Goal: Obtain resource: Download file/media

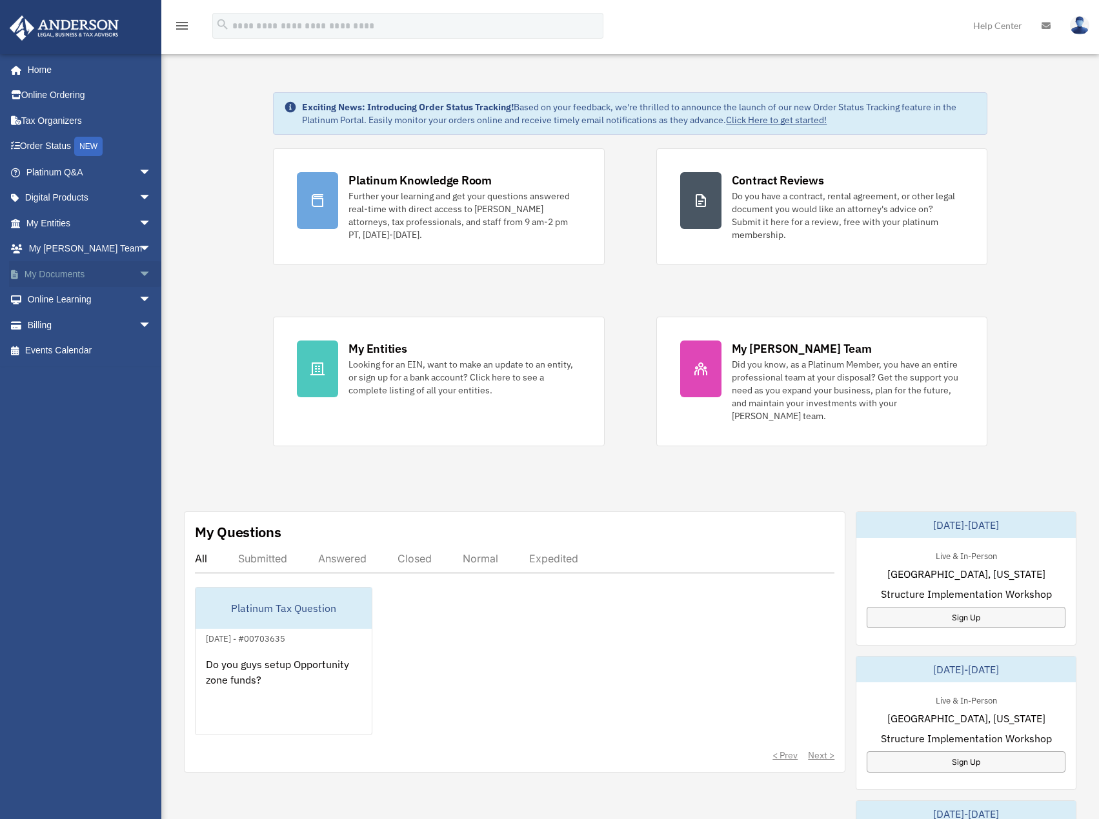
click at [97, 276] on link "My Documents arrow_drop_down" at bounding box center [90, 274] width 162 height 26
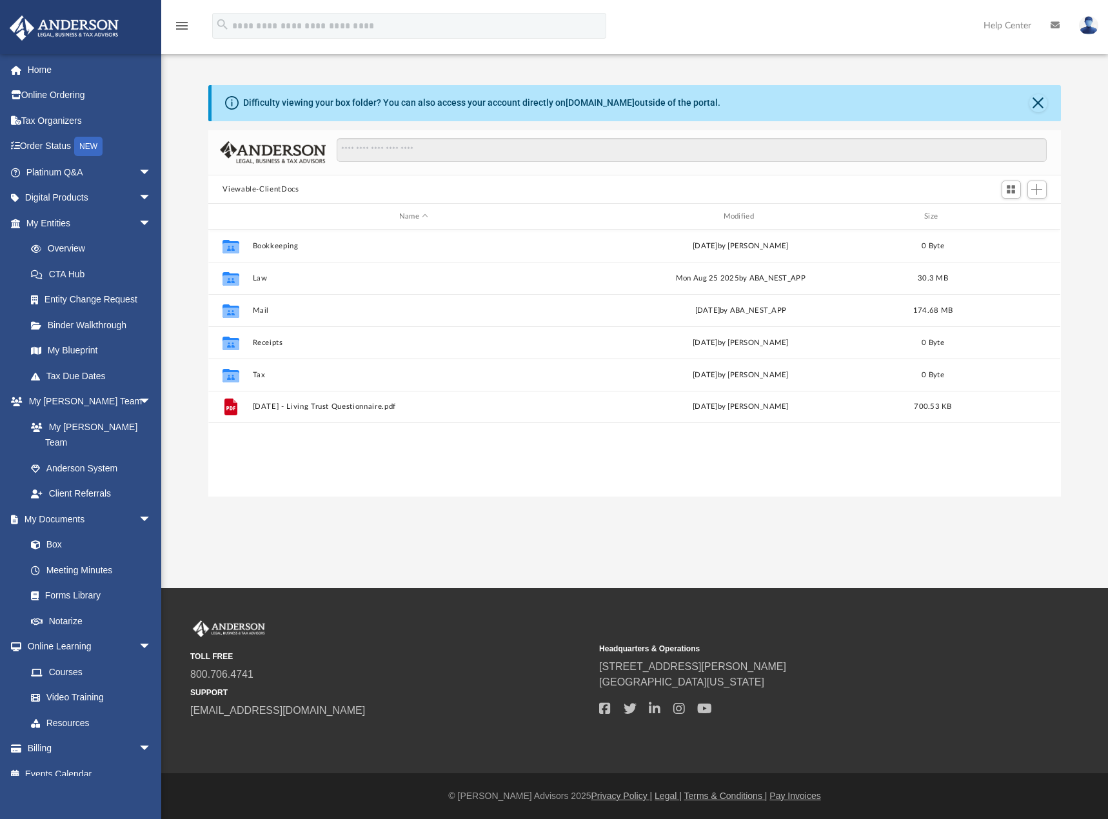
scroll to position [284, 843]
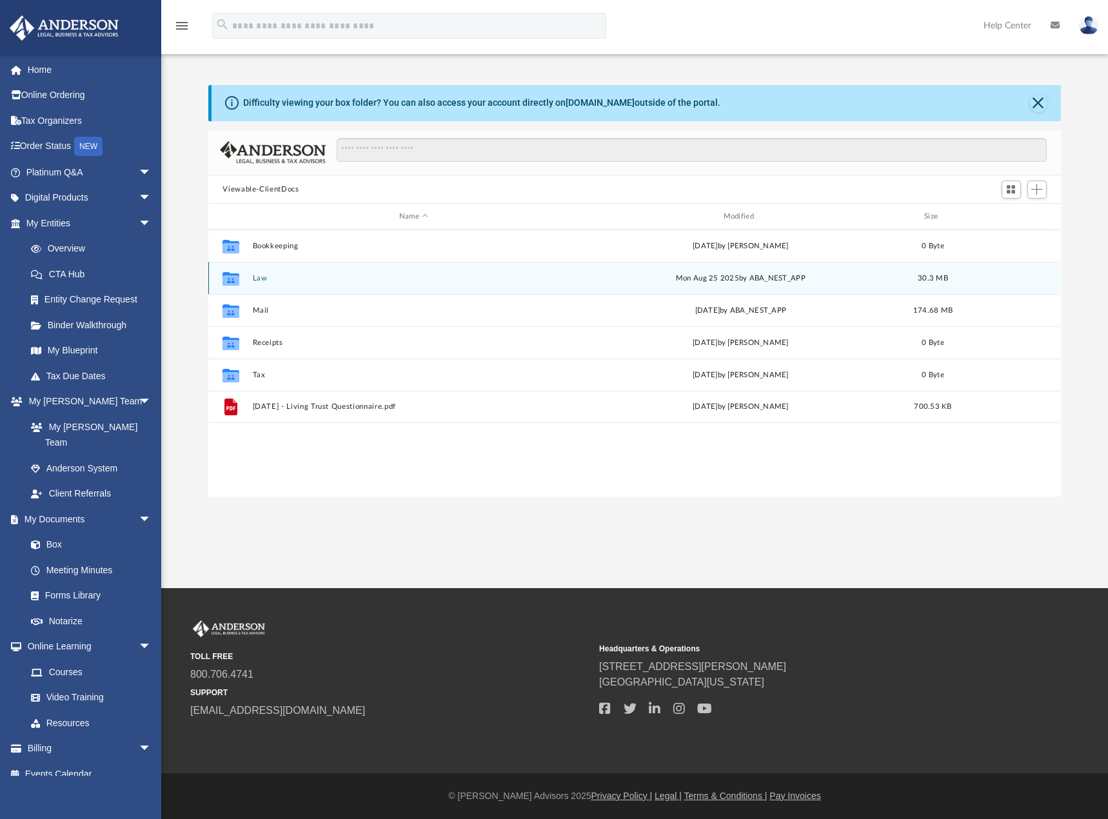
click at [295, 290] on div "Collaborated Folder Law [DATE] by ABA_NEST_APP 30.3 MB" at bounding box center [634, 278] width 852 height 32
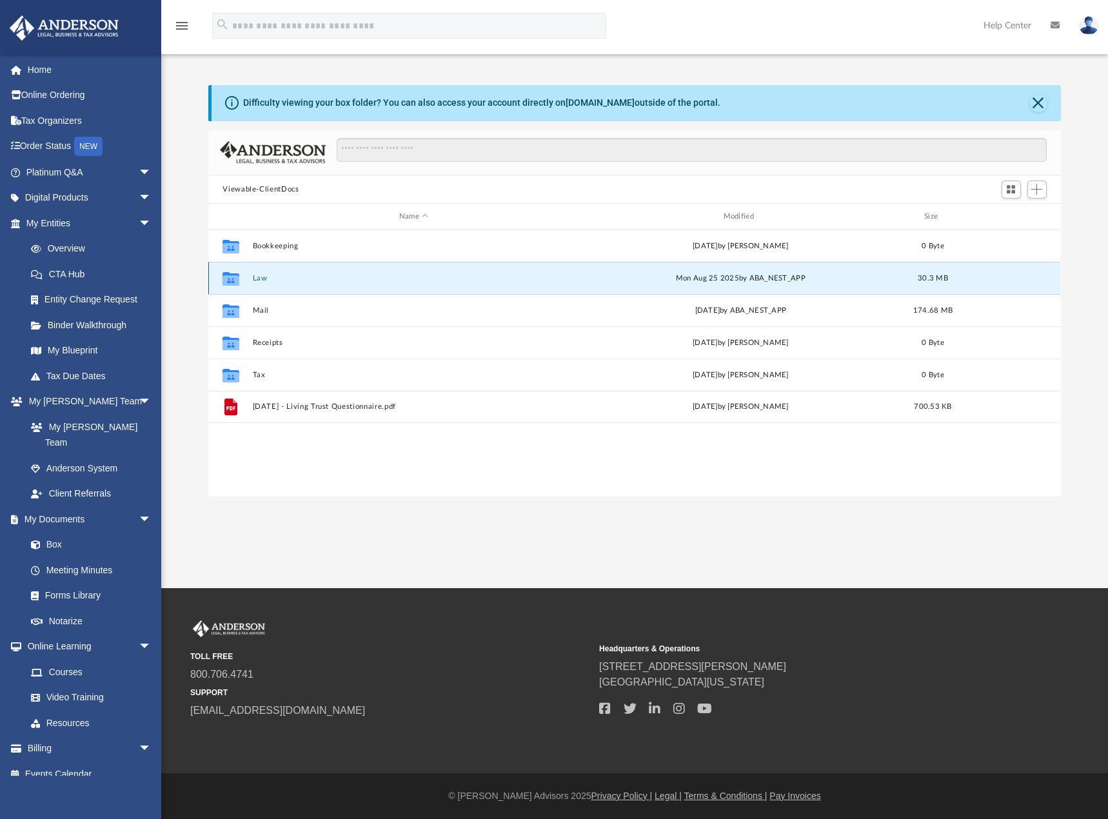
click at [306, 278] on button "Law" at bounding box center [414, 278] width 322 height 8
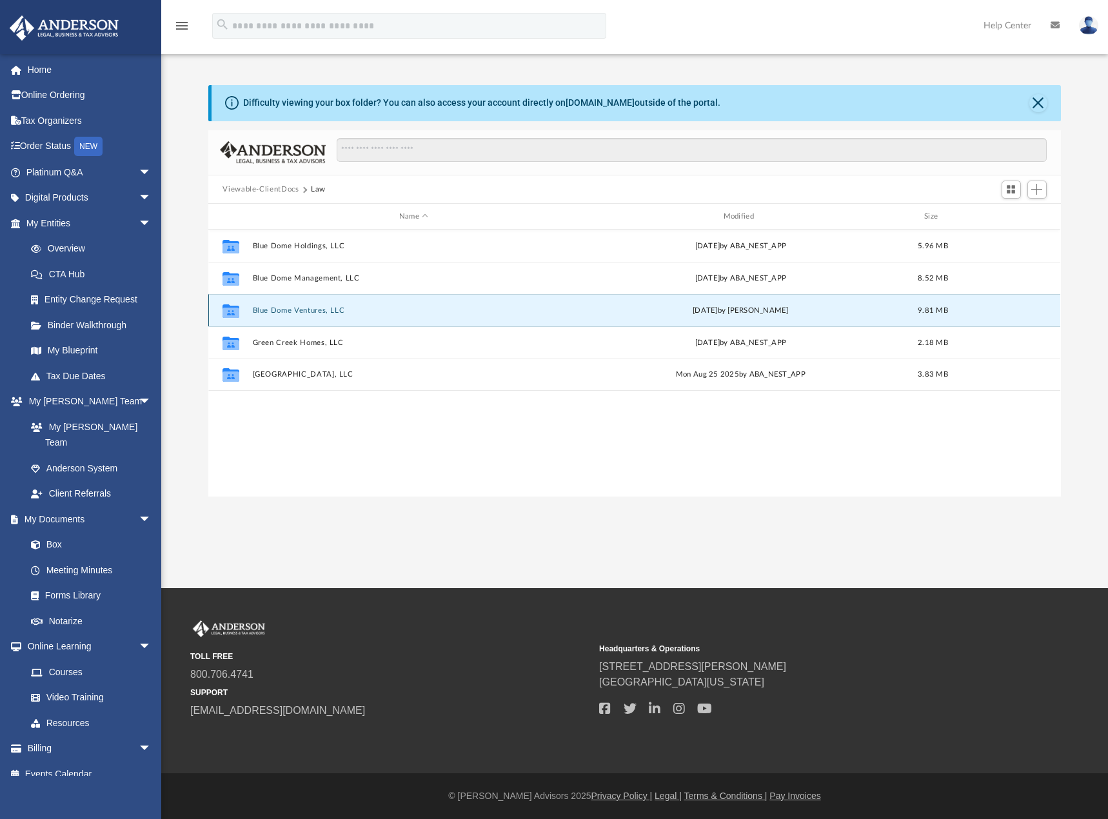
click at [311, 308] on button "Blue Dome Ventures, LLC" at bounding box center [414, 310] width 322 height 8
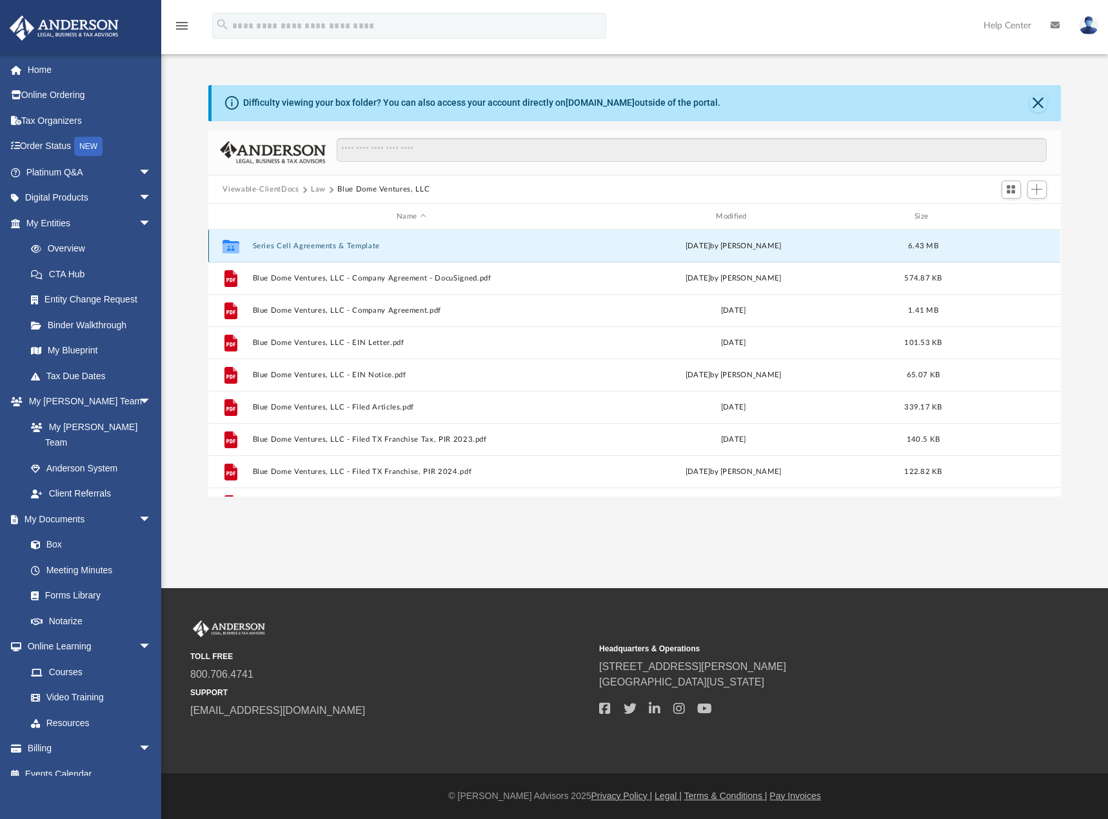
click at [270, 245] on button "Series Cell Agreements & Template" at bounding box center [411, 246] width 317 height 8
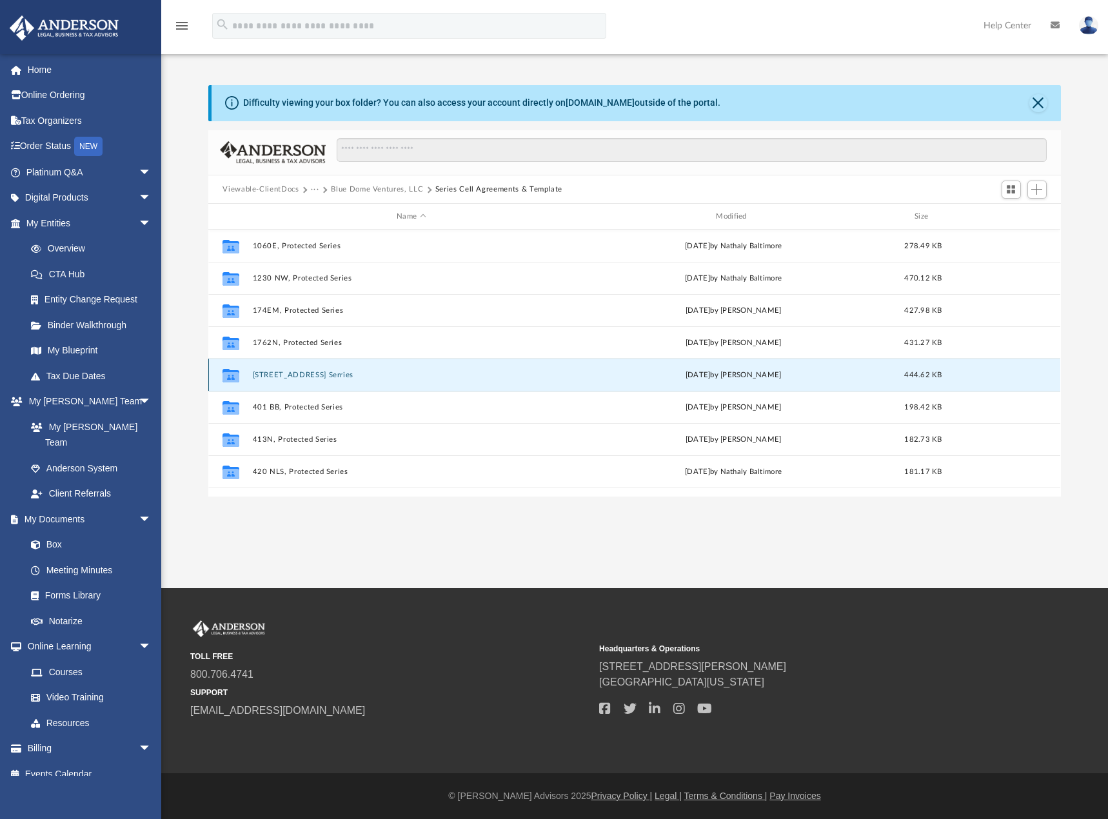
click at [295, 377] on button "216SD St, Protected Serries" at bounding box center [411, 375] width 317 height 8
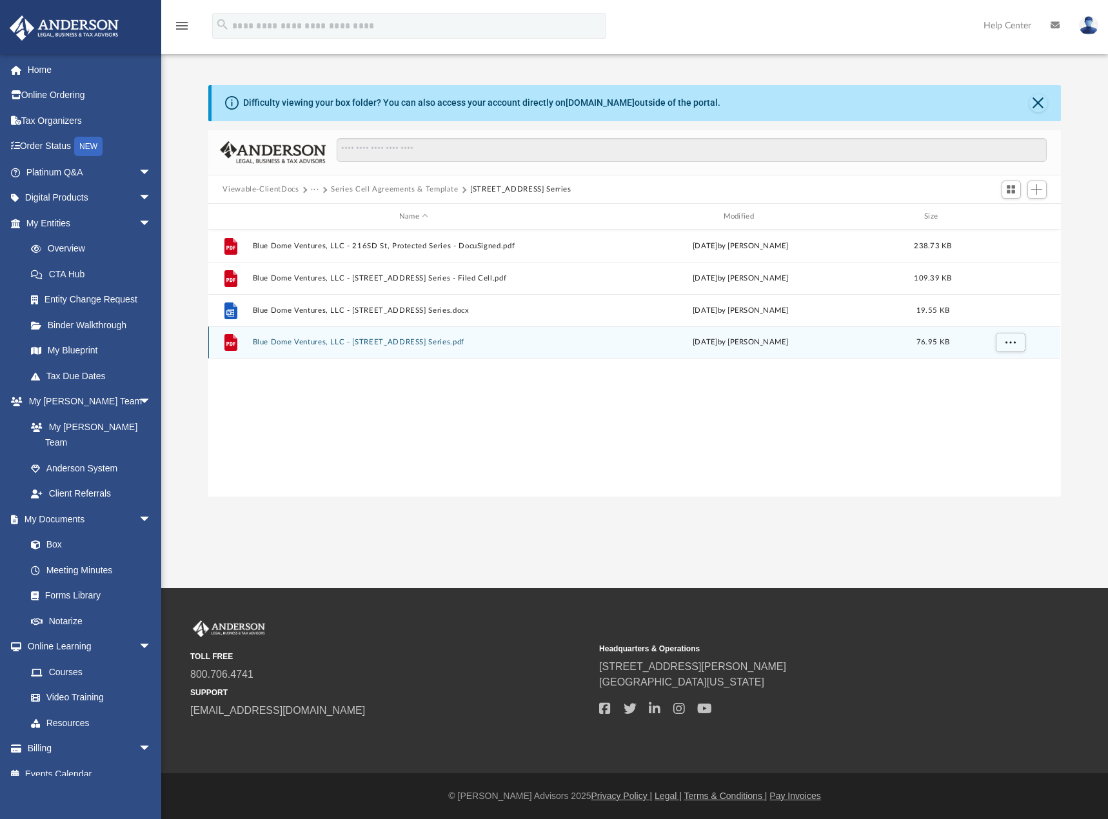
click at [445, 345] on button "Blue Dome Ventures, LLC - 216SD St, Protected Series.pdf" at bounding box center [414, 343] width 322 height 8
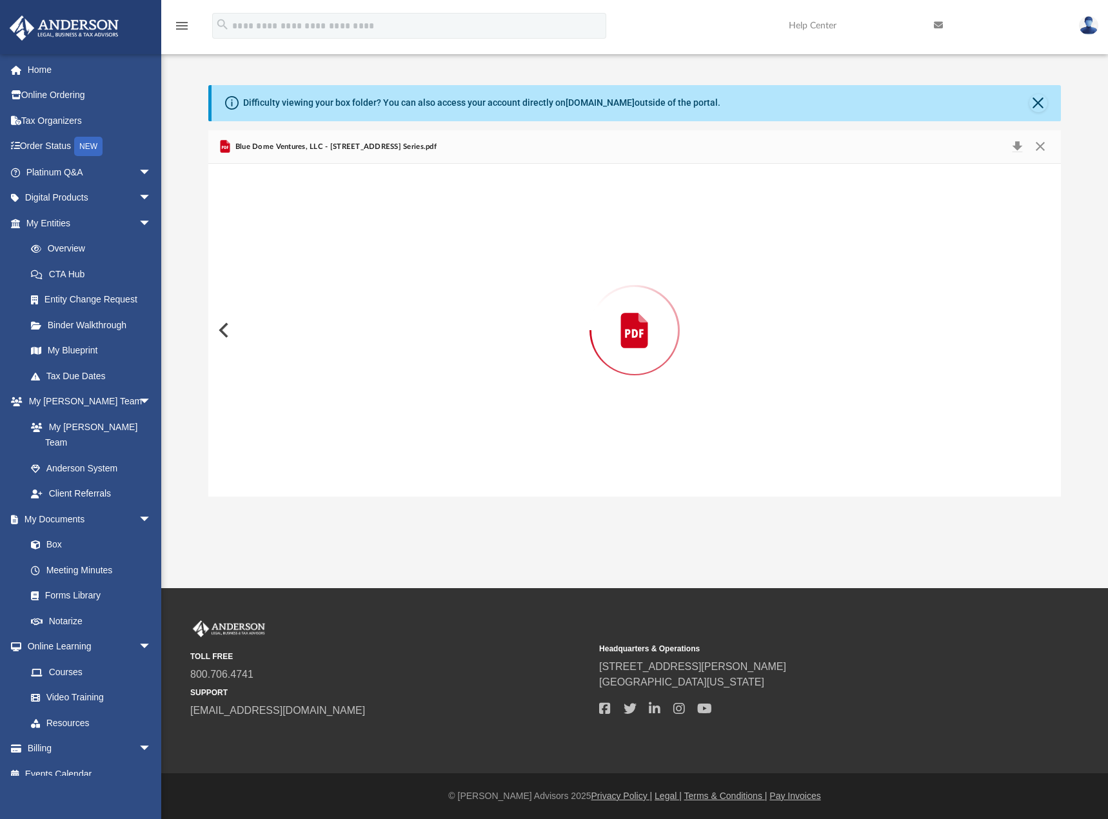
click at [445, 345] on div "Preview" at bounding box center [634, 330] width 852 height 333
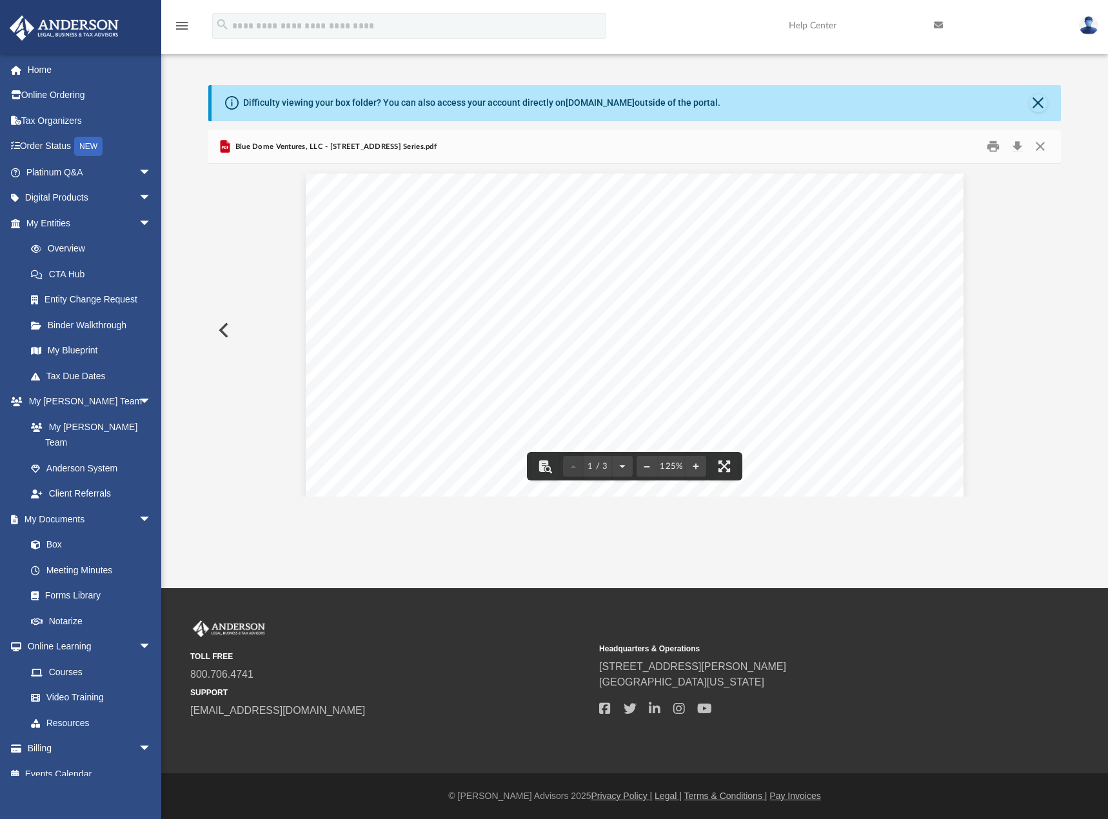
click at [229, 331] on button "Preview" at bounding box center [222, 330] width 28 height 36
drag, startPoint x: 479, startPoint y: 289, endPoint x: 781, endPoint y: 290, distance: 301.9
click at [306, 174] on span "Blue Dome Ventures, LLC - 216SD St , Protected Series" at bounding box center [306, 174] width 0 height 0
click at [223, 328] on button "Preview" at bounding box center [222, 330] width 28 height 36
